Goal: Task Accomplishment & Management: Manage account settings

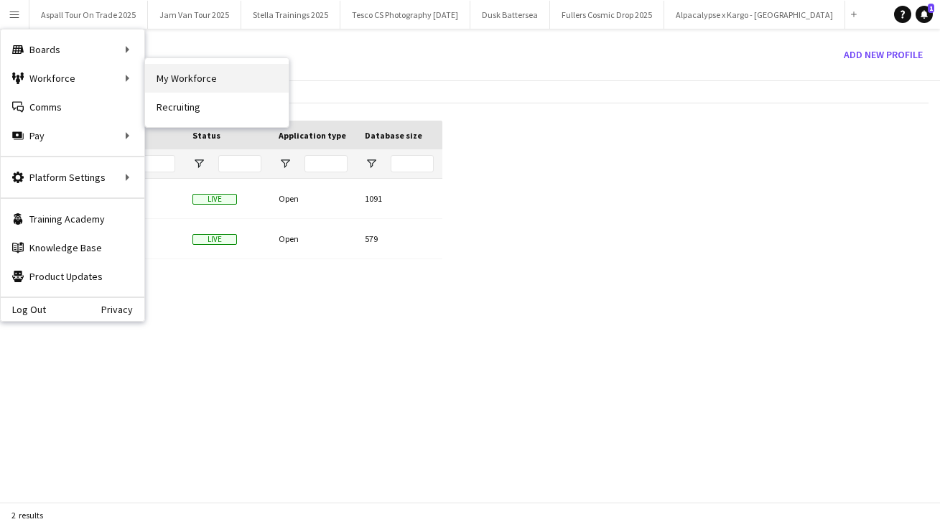
click at [189, 77] on link "My Workforce" at bounding box center [217, 78] width 144 height 29
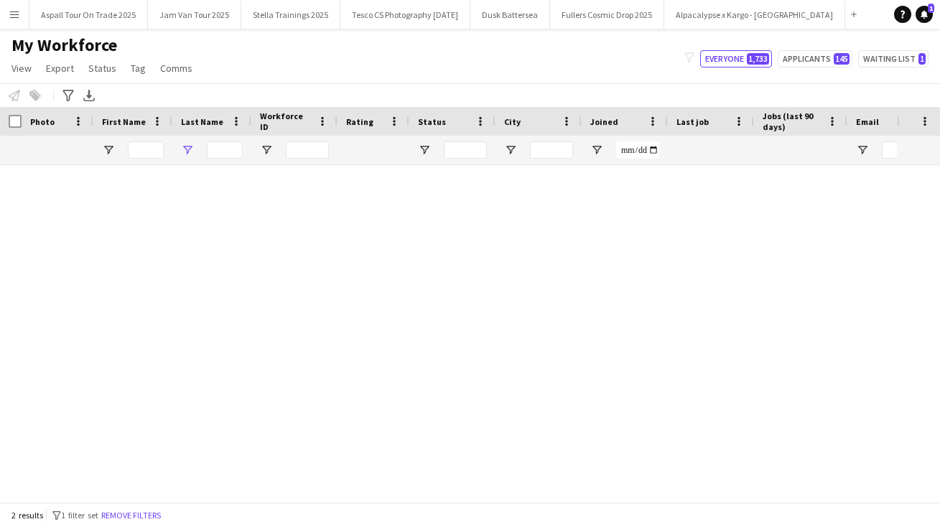
type input "******"
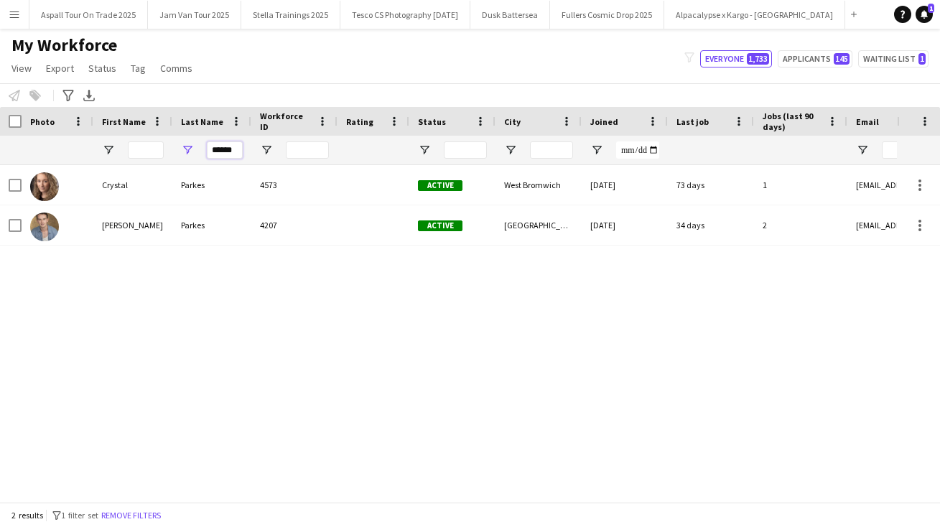
drag, startPoint x: 237, startPoint y: 151, endPoint x: 185, endPoint y: 149, distance: 51.7
click at [185, 150] on div "******" at bounding box center [211, 150] width 79 height 29
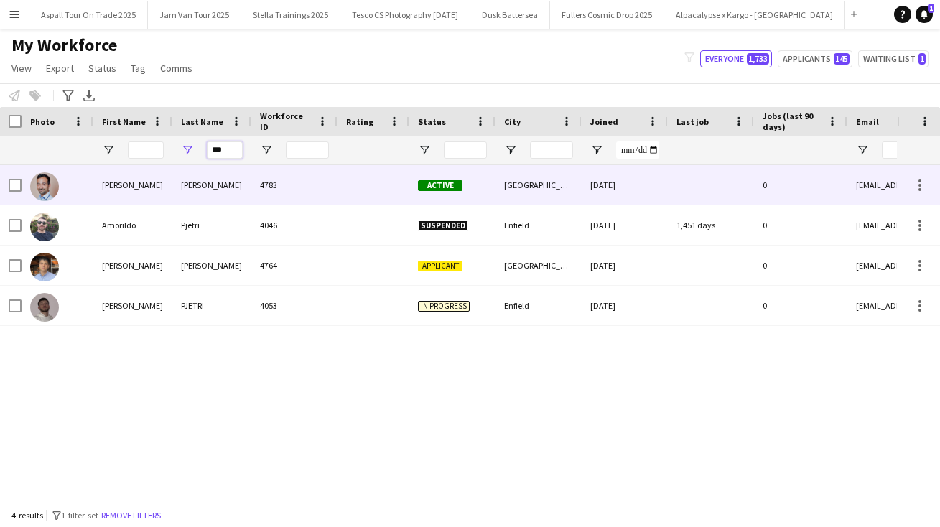
type input "***"
click at [204, 183] on div "[PERSON_NAME]" at bounding box center [211, 184] width 79 height 39
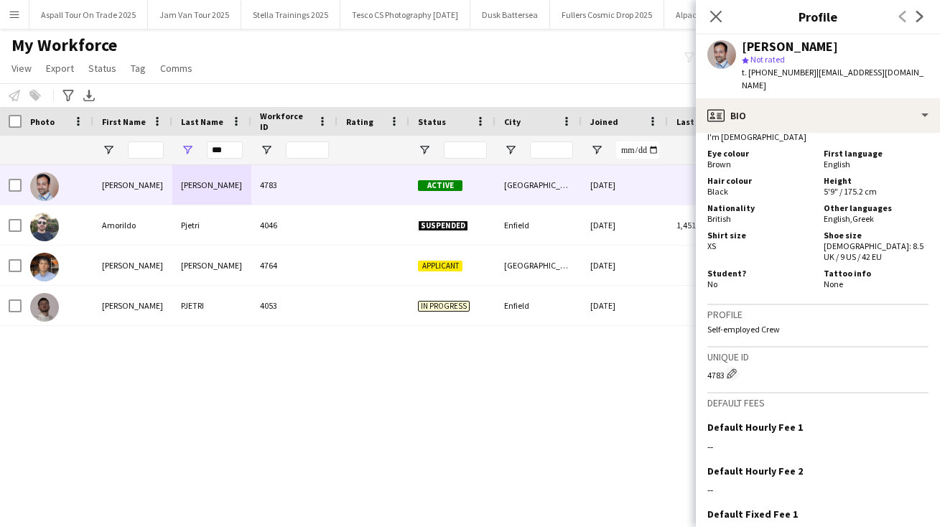
scroll to position [1208, 0]
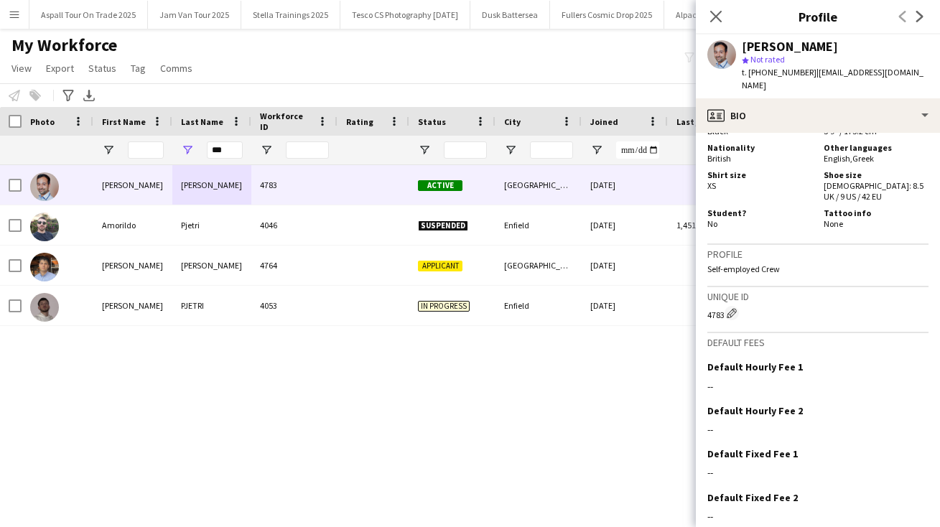
drag, startPoint x: 842, startPoint y: 399, endPoint x: 832, endPoint y: 541, distance: 142.5
click at [832, 526] on html "Menu Boards Boards Boards All jobs Status Workforce Workforce My Workforce Recr…" at bounding box center [470, 263] width 940 height 527
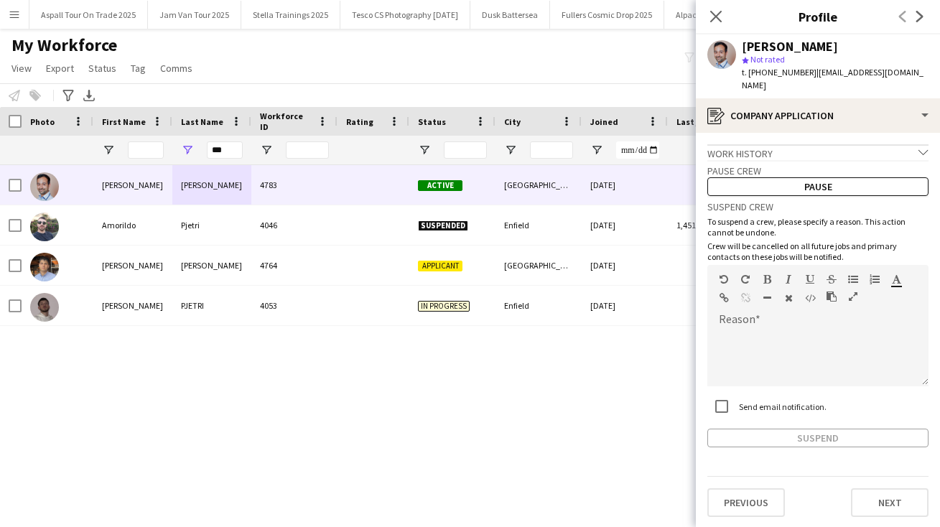
click at [919, 149] on icon at bounding box center [922, 151] width 9 height 5
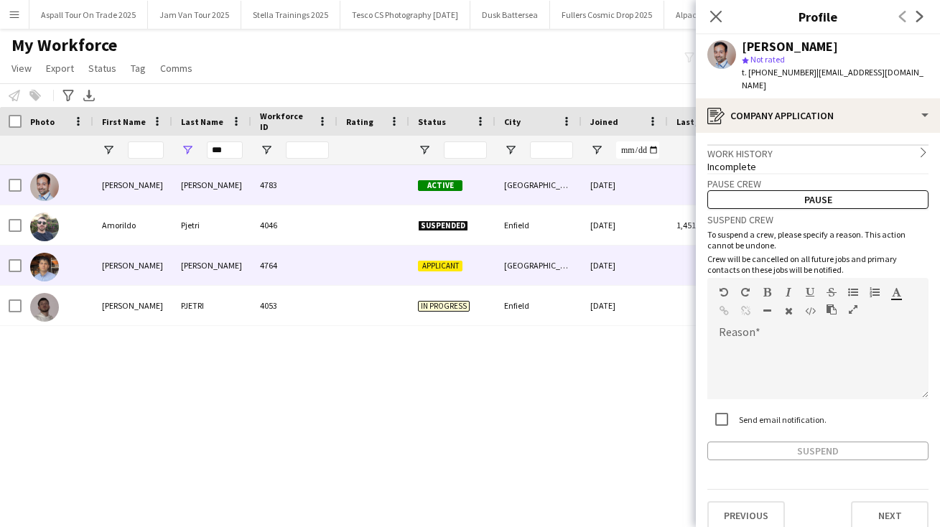
click at [193, 263] on div "[PERSON_NAME]" at bounding box center [211, 264] width 79 height 39
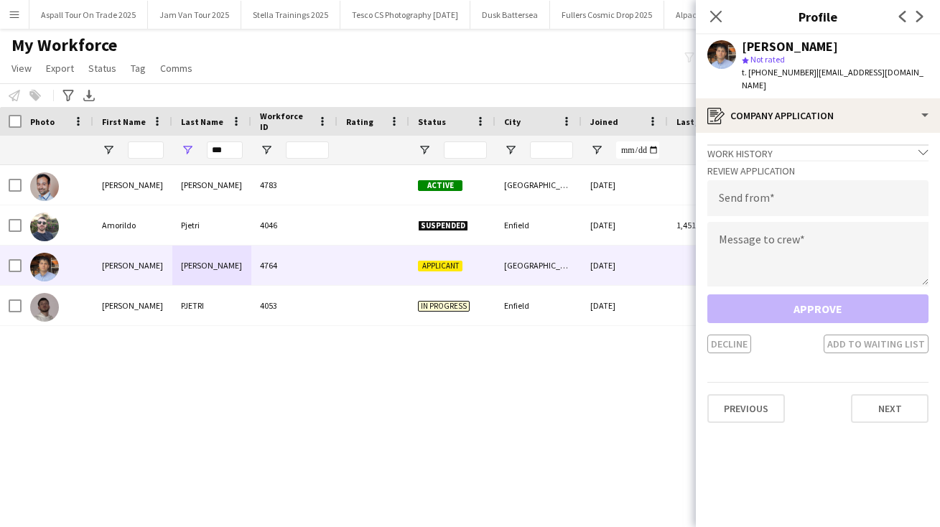
click at [764, 47] on div "[PERSON_NAME]" at bounding box center [789, 46] width 96 height 13
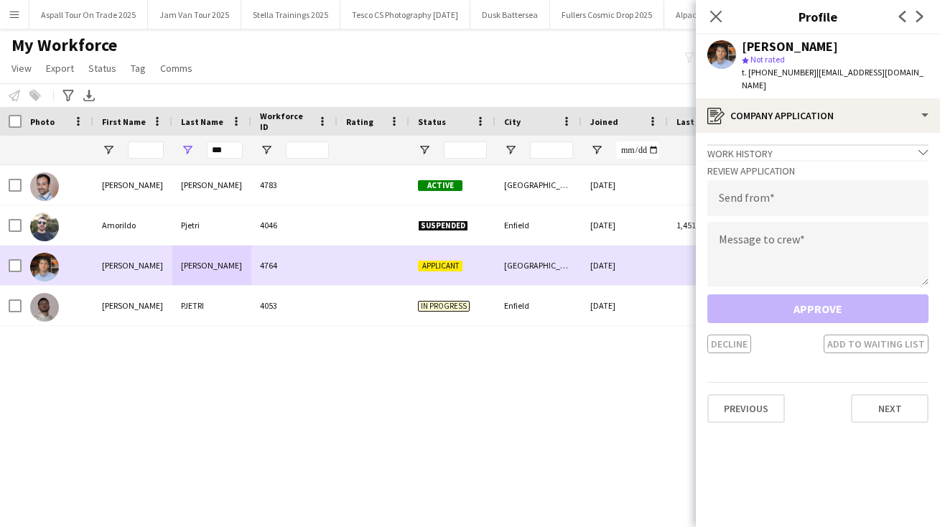
click at [439, 266] on span "Applicant" at bounding box center [440, 266] width 45 height 11
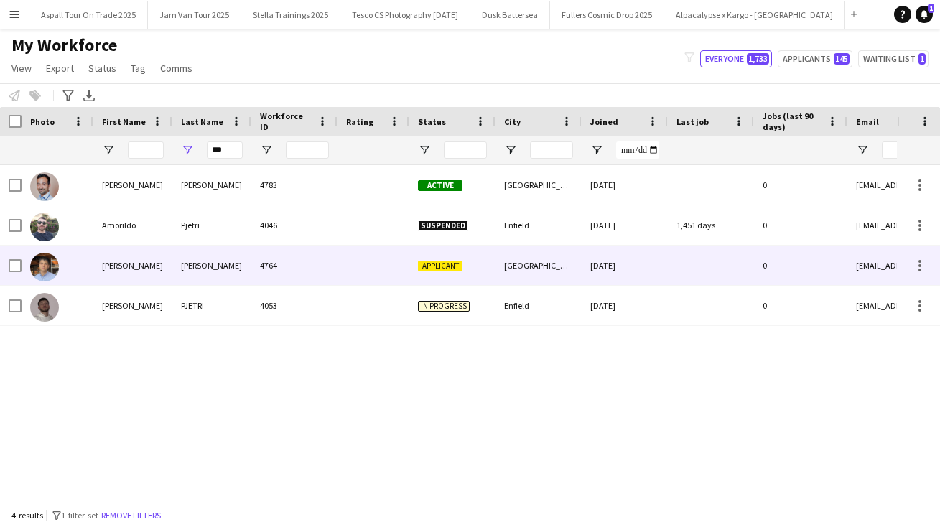
click at [438, 266] on span "Applicant" at bounding box center [440, 266] width 45 height 11
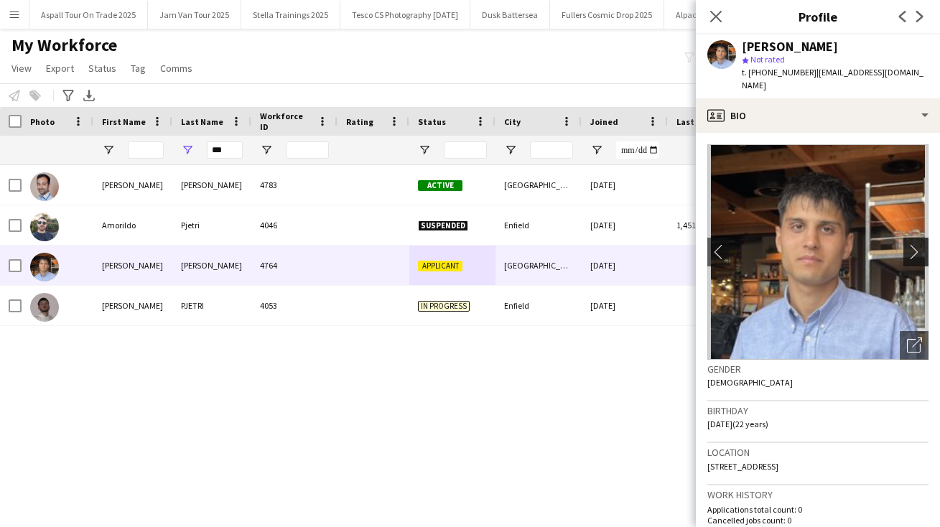
click at [910, 244] on app-icon "chevron-right" at bounding box center [918, 251] width 22 height 15
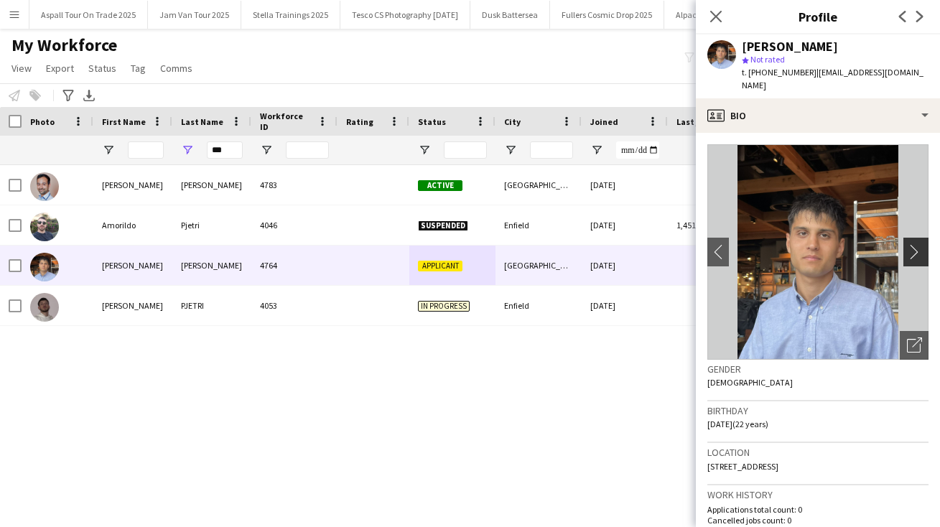
click at [910, 244] on app-icon "chevron-right" at bounding box center [918, 251] width 22 height 15
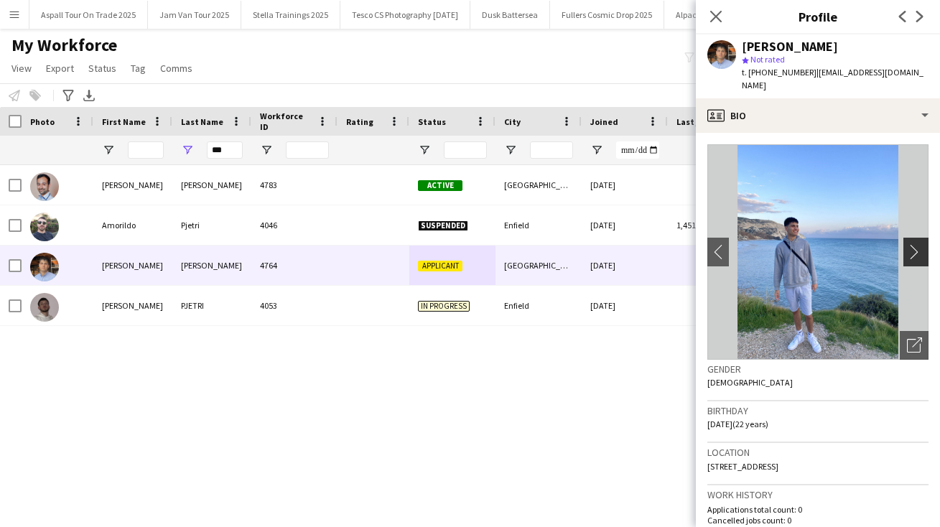
click at [910, 244] on app-icon "chevron-right" at bounding box center [918, 251] width 22 height 15
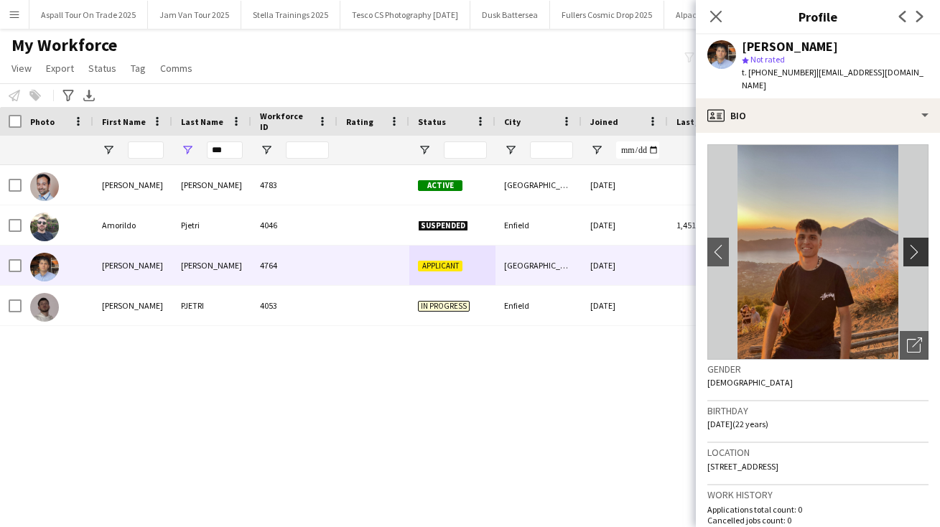
click at [910, 244] on app-icon "chevron-right" at bounding box center [918, 251] width 22 height 15
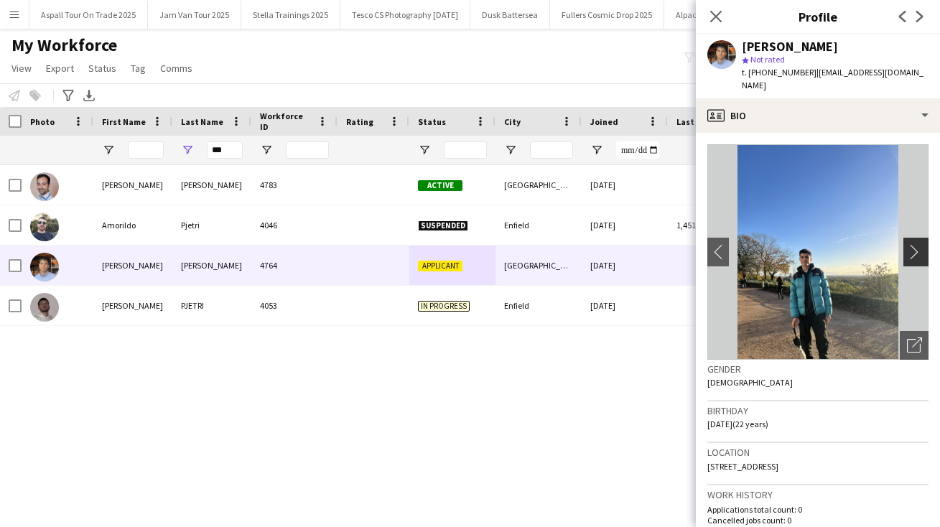
click at [910, 244] on app-icon "chevron-right" at bounding box center [918, 251] width 22 height 15
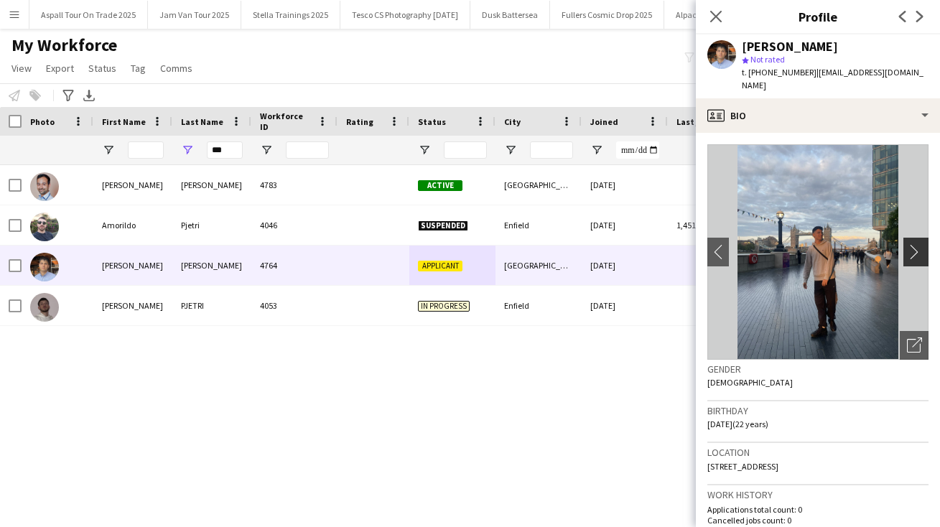
click at [912, 244] on app-icon "chevron-right" at bounding box center [918, 251] width 22 height 15
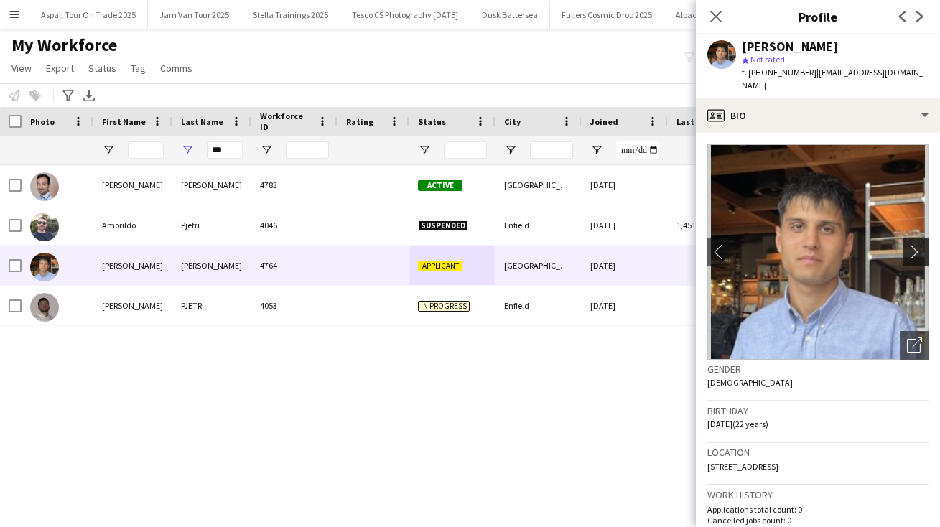
click at [913, 244] on app-icon "chevron-right" at bounding box center [918, 251] width 22 height 15
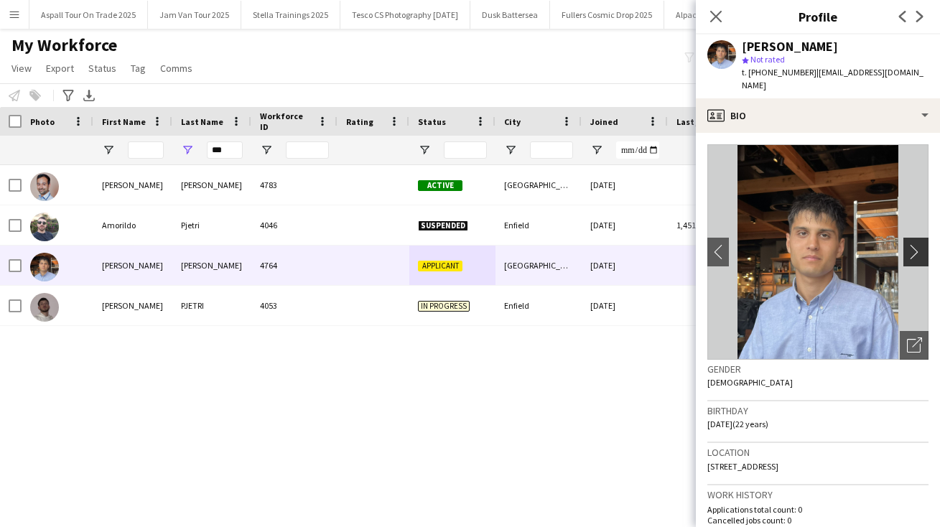
click at [913, 244] on app-icon "chevron-right" at bounding box center [918, 251] width 22 height 15
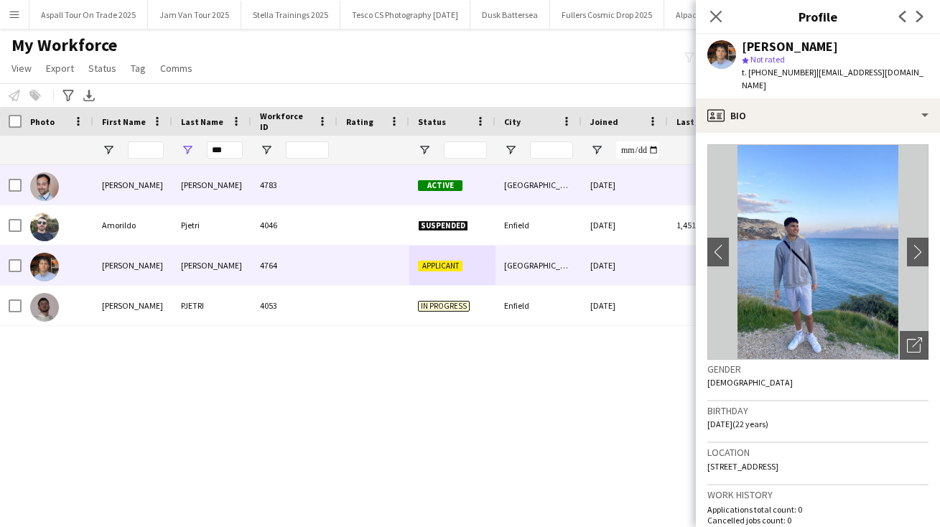
click at [119, 178] on div "[PERSON_NAME]" at bounding box center [132, 184] width 79 height 39
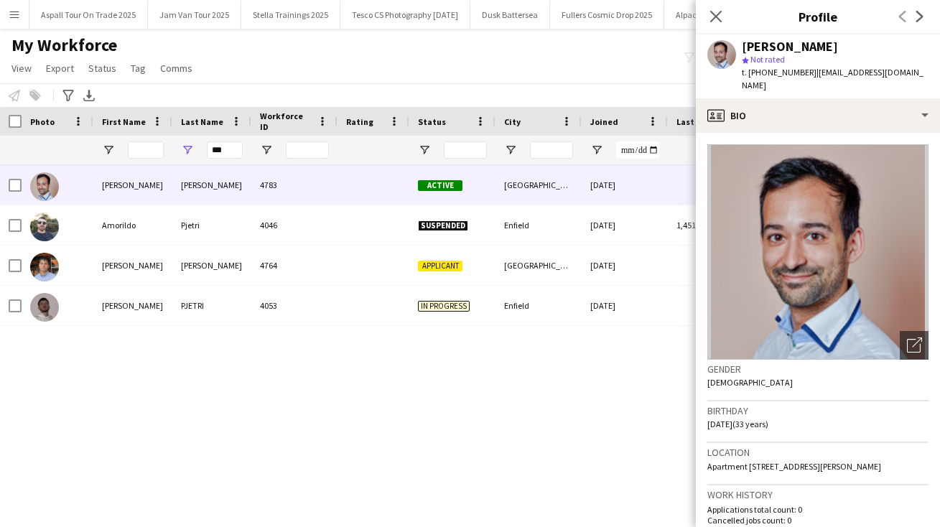
click at [533, 53] on div "My Workforce View Views Default view New view Update view Delete view Edit name…" at bounding box center [470, 58] width 940 height 49
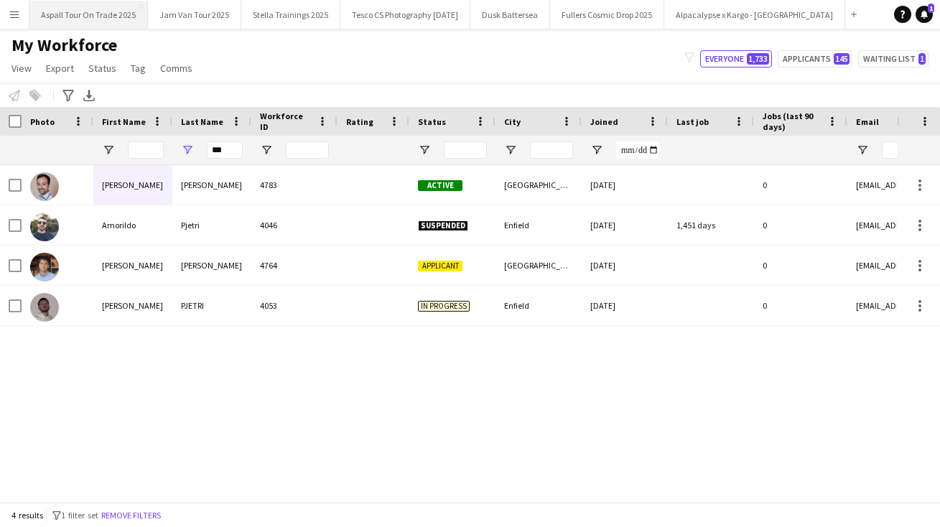
click at [99, 9] on button "Aspall Tour On Trade 2025 Close" at bounding box center [88, 15] width 118 height 28
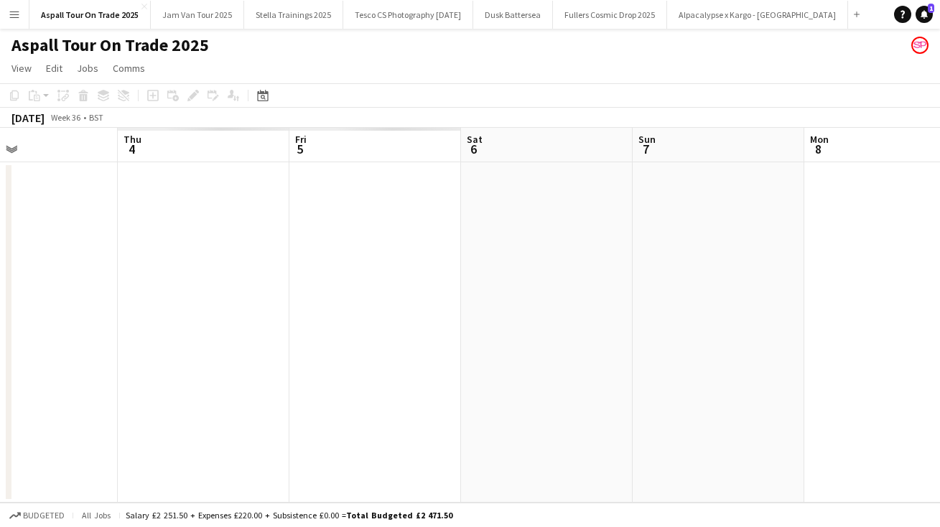
drag, startPoint x: 100, startPoint y: 296, endPoint x: 904, endPoint y: 294, distance: 803.9
click at [904, 294] on app-calendar-viewport "Tue 2 Wed 3 Thu 4 Fri 5 Sat 6 Sun 7 Mon 8 Tue 9 Wed 10 Thu 11 Fri 12" at bounding box center [470, 315] width 940 height 375
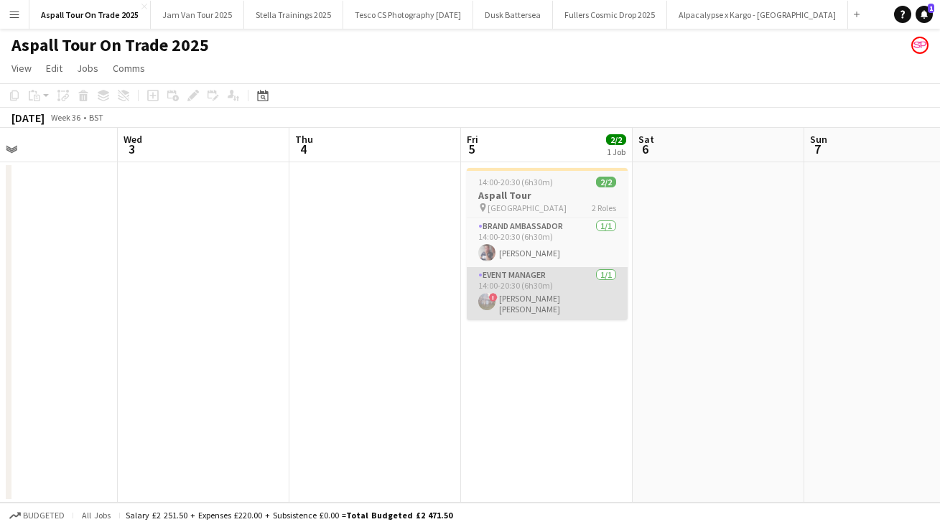
scroll to position [0, 397]
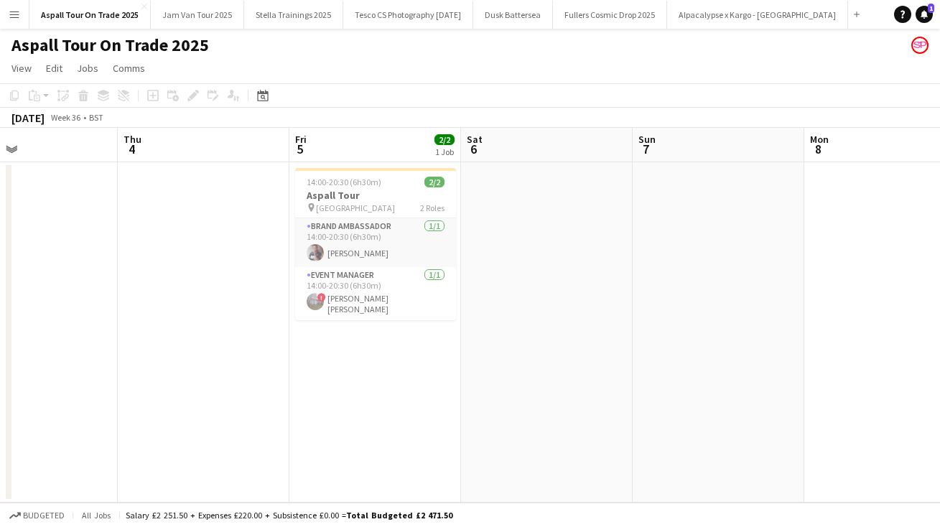
click at [528, 319] on app-date-cell at bounding box center [547, 332] width 172 height 340
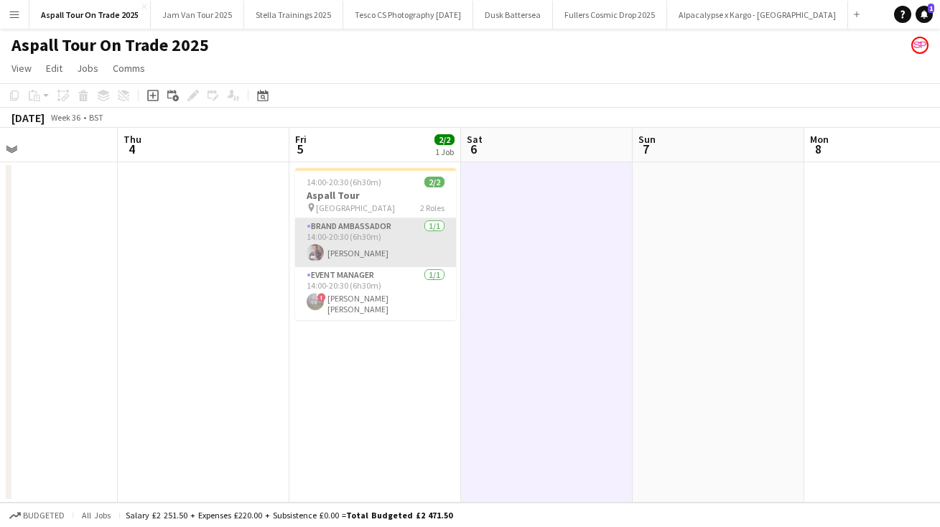
click at [361, 251] on app-card-role "Brand Ambassador [DATE] 14:00-20:30 (6h30m) [PERSON_NAME]" at bounding box center [375, 242] width 161 height 49
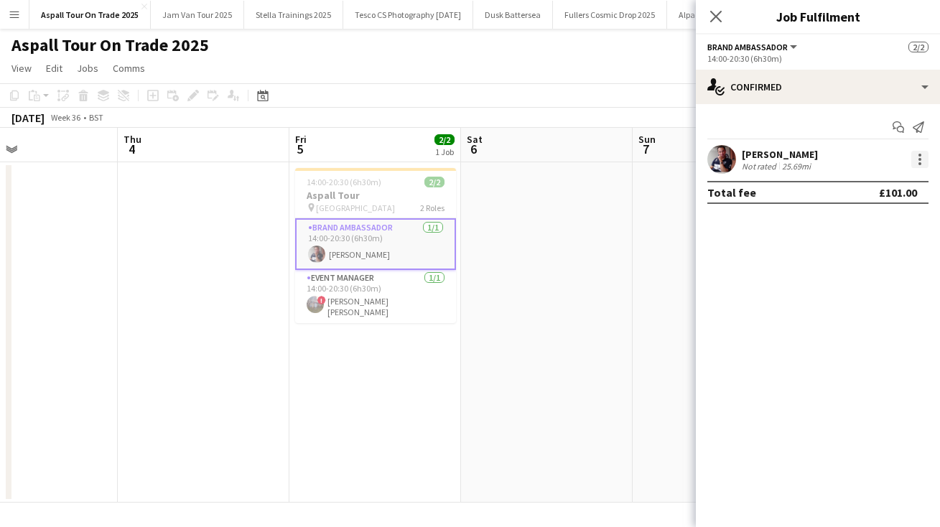
click at [916, 154] on div at bounding box center [919, 159] width 17 height 17
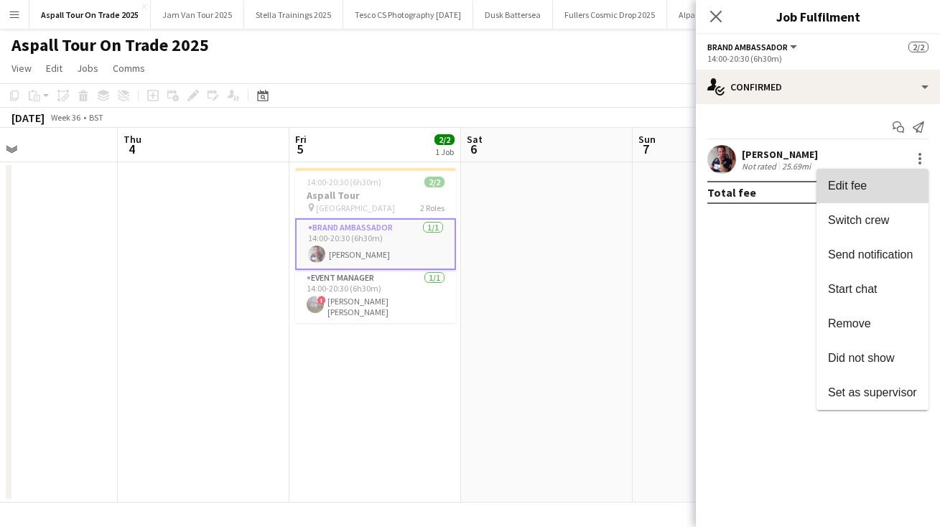
click at [870, 183] on span "Edit fee" at bounding box center [872, 185] width 89 height 13
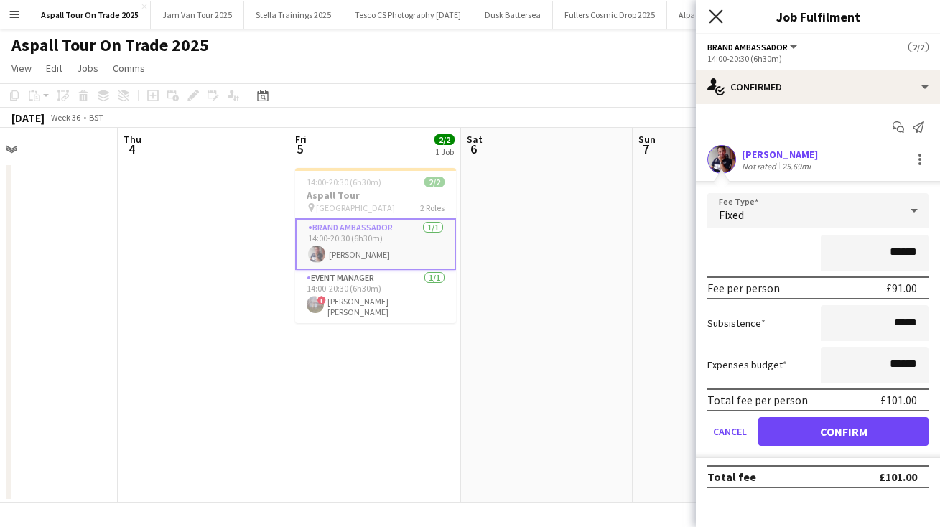
click at [716, 13] on icon "Close pop-in" at bounding box center [715, 16] width 14 height 14
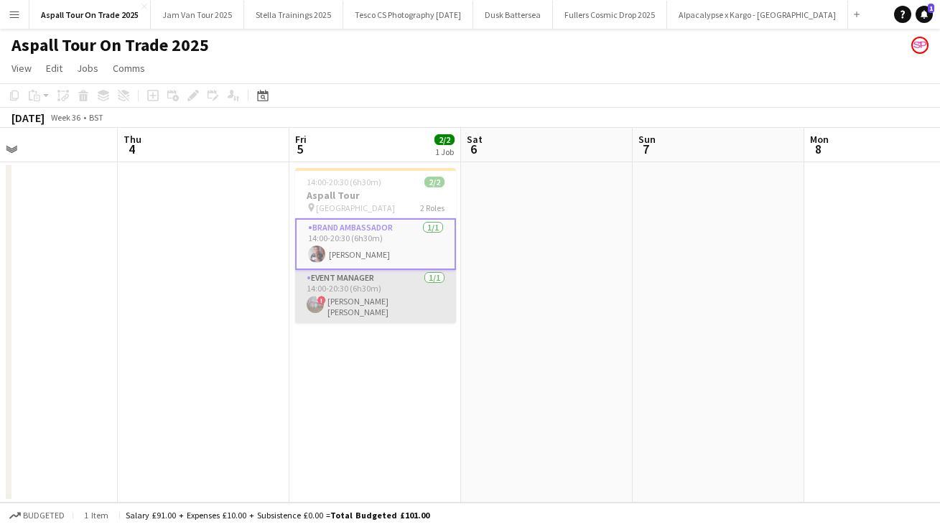
click at [357, 301] on app-card-role "Event Manager [DATE] 14:00-20:30 (6h30m) ! [PERSON_NAME] [PERSON_NAME]" at bounding box center [375, 296] width 161 height 53
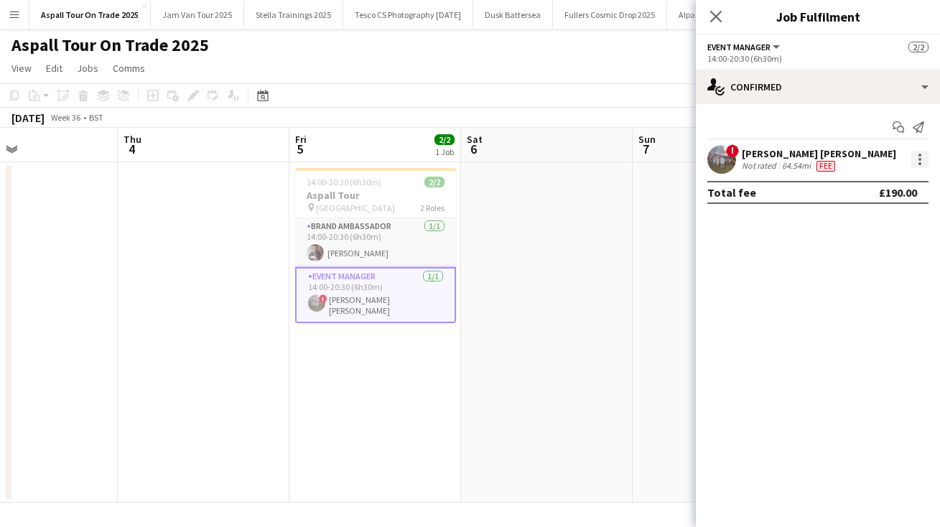
click at [918, 156] on div at bounding box center [919, 155] width 3 height 3
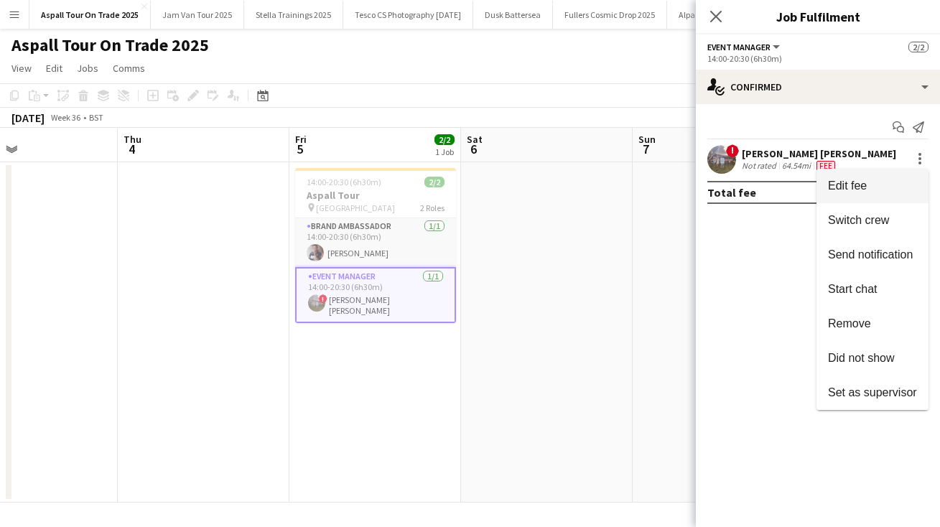
click at [864, 189] on span "Edit fee" at bounding box center [847, 185] width 39 height 12
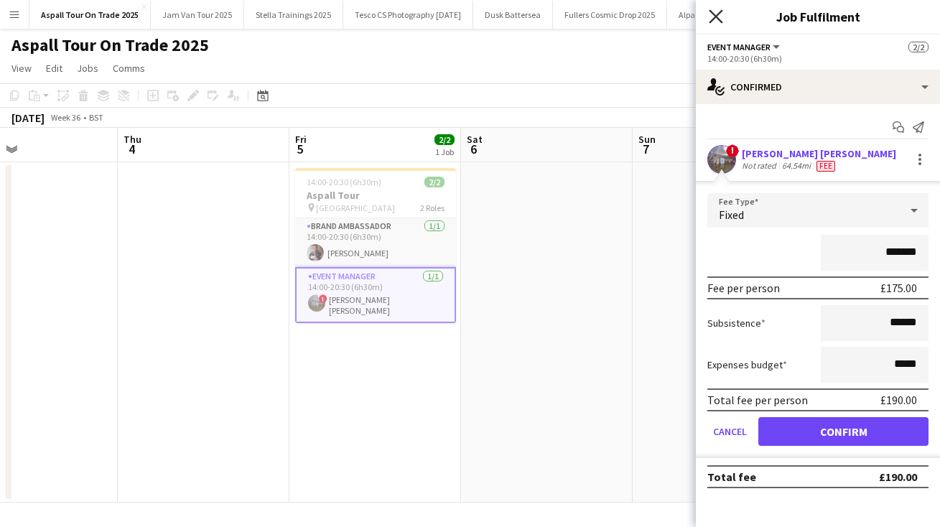
click at [712, 15] on icon "Close pop-in" at bounding box center [715, 16] width 14 height 14
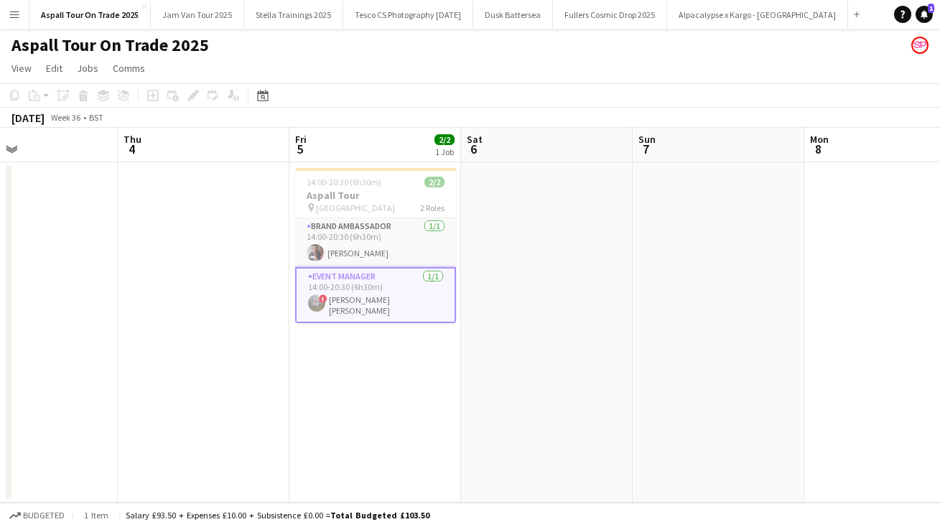
scroll to position [0, 314]
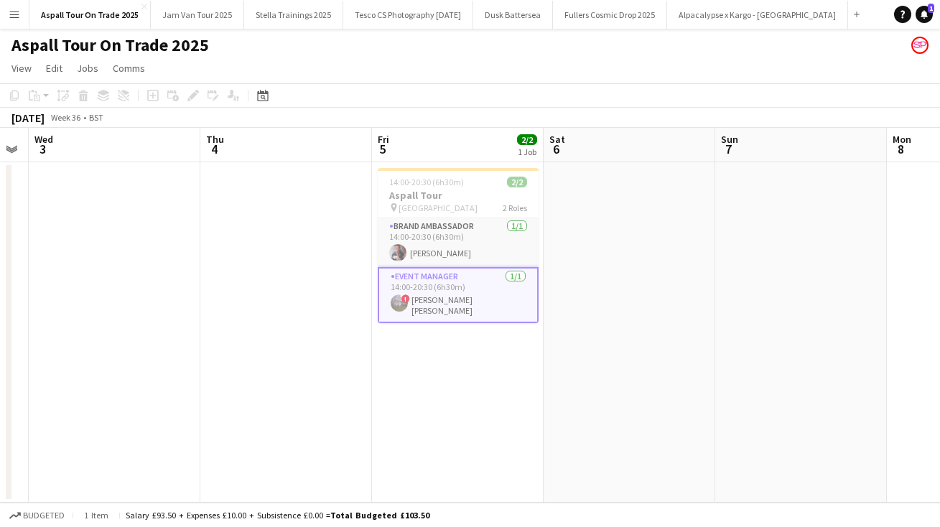
drag, startPoint x: 170, startPoint y: 395, endPoint x: 770, endPoint y: 336, distance: 602.9
click at [779, 337] on app-calendar-viewport "Mon 1 Tue 2 Wed 3 Thu 4 Fri 5 2/2 1 Job Sat 6 Sun 7 Mon 8 Tue 9 Wed 10 Thu 11 1…" at bounding box center [470, 315] width 940 height 375
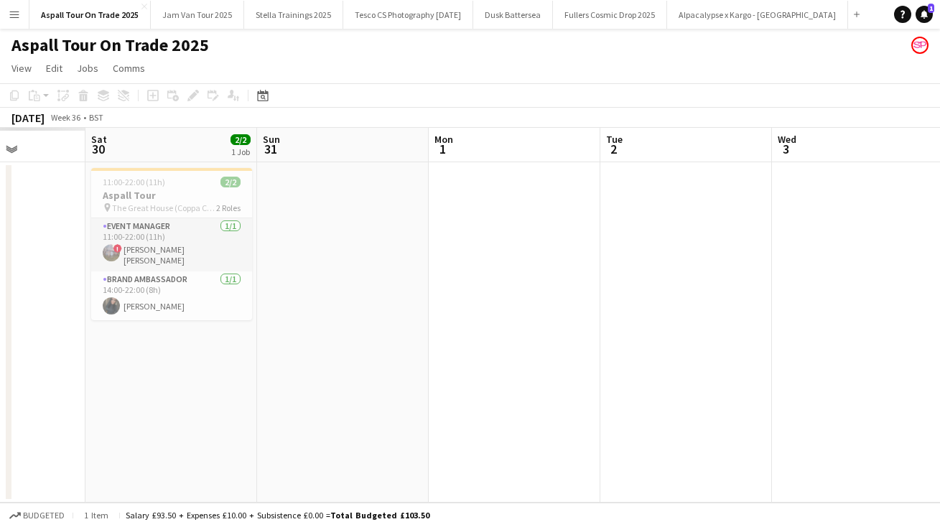
drag, startPoint x: 362, startPoint y: 302, endPoint x: 955, endPoint y: 280, distance: 593.3
click at [939, 280] on html "Menu Boards Boards Boards All jobs Status Workforce Workforce My Workforce Recr…" at bounding box center [470, 263] width 940 height 527
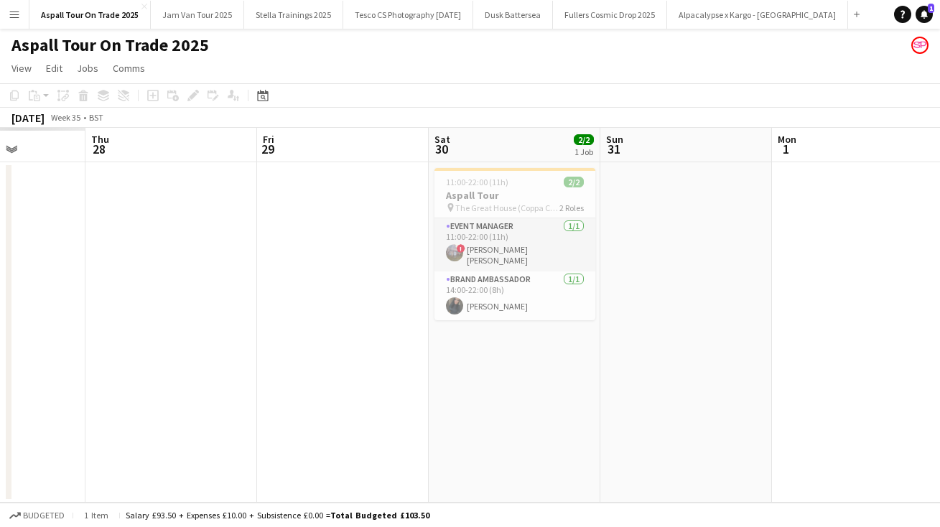
scroll to position [0, 429]
click at [555, 372] on app-date-cell "11:00-22:00 (11h) 2/2 Aspall Tour pin The Great House (Coppa Club) RG4 2 Roles …" at bounding box center [515, 332] width 172 height 340
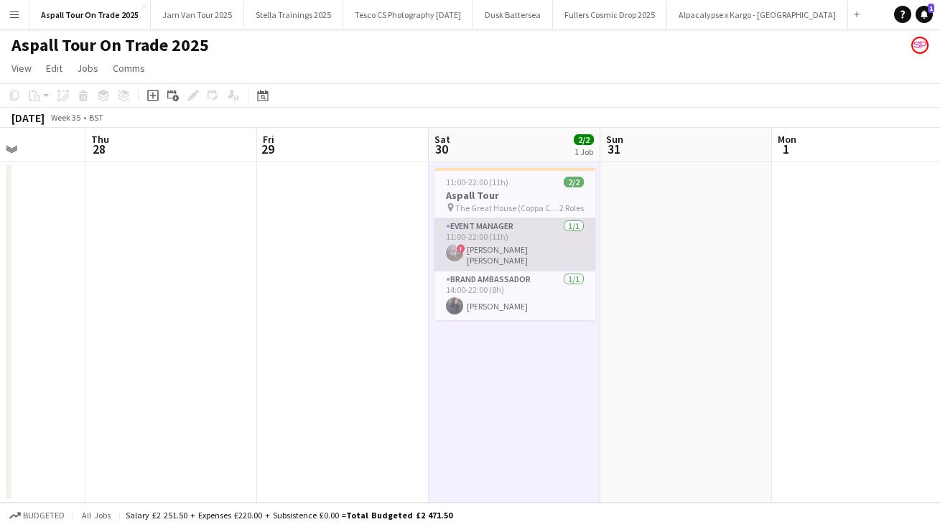
click at [492, 251] on app-card-role "Event Manager [DATE] 11:00-22:00 (11h) ! [PERSON_NAME] [PERSON_NAME]" at bounding box center [514, 244] width 161 height 53
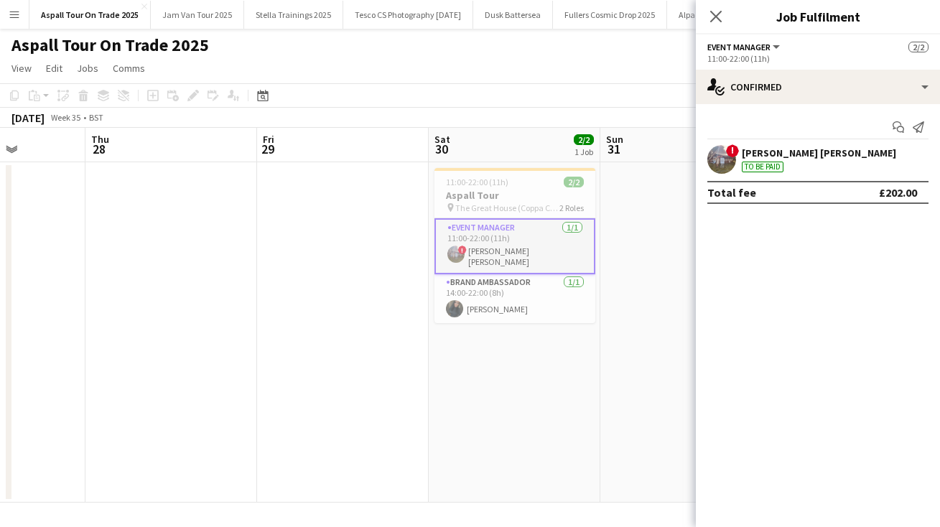
click at [799, 153] on div "[PERSON_NAME] [PERSON_NAME]" at bounding box center [818, 152] width 154 height 13
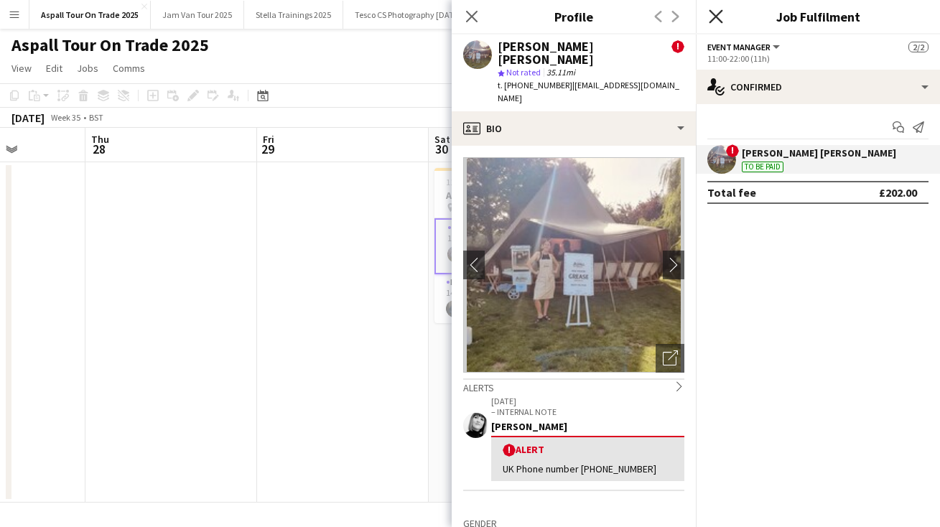
click at [714, 14] on icon "Close pop-in" at bounding box center [715, 16] width 14 height 14
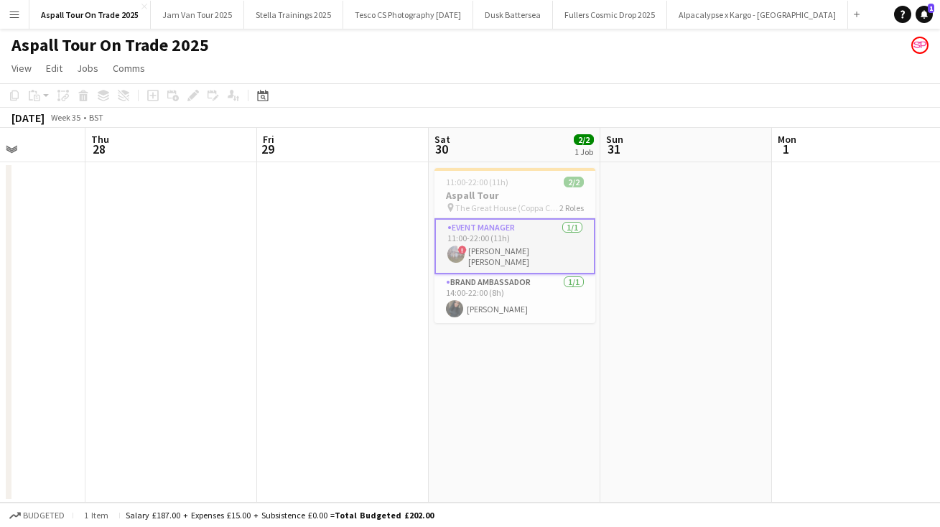
click at [508, 258] on app-card-role "Event Manager [DATE] 11:00-22:00 (11h) ! [PERSON_NAME] [PERSON_NAME]" at bounding box center [514, 246] width 161 height 56
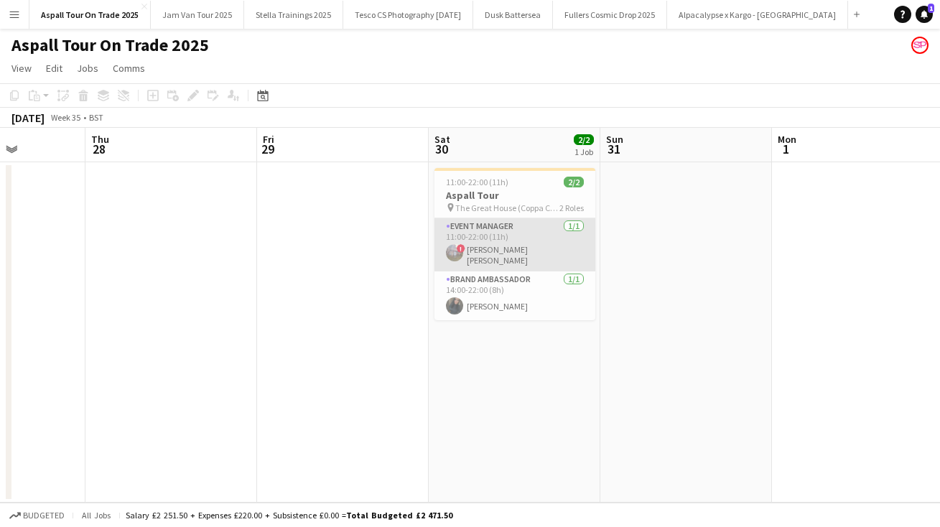
click at [512, 254] on app-card-role "Event Manager [DATE] 11:00-22:00 (11h) ! [PERSON_NAME] [PERSON_NAME]" at bounding box center [514, 244] width 161 height 53
